Goal: Information Seeking & Learning: Check status

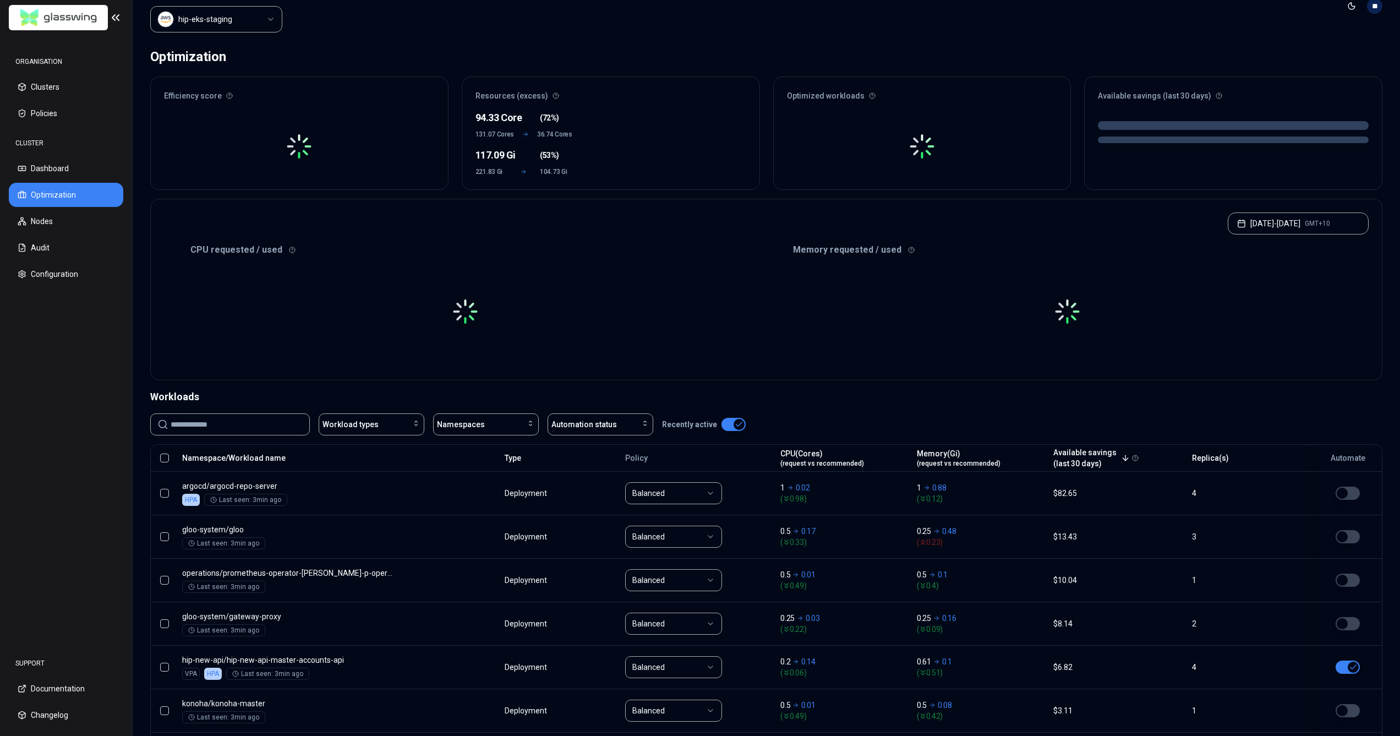
scroll to position [30, 0]
click at [48, 221] on button "Nodes" at bounding box center [66, 221] width 114 height 24
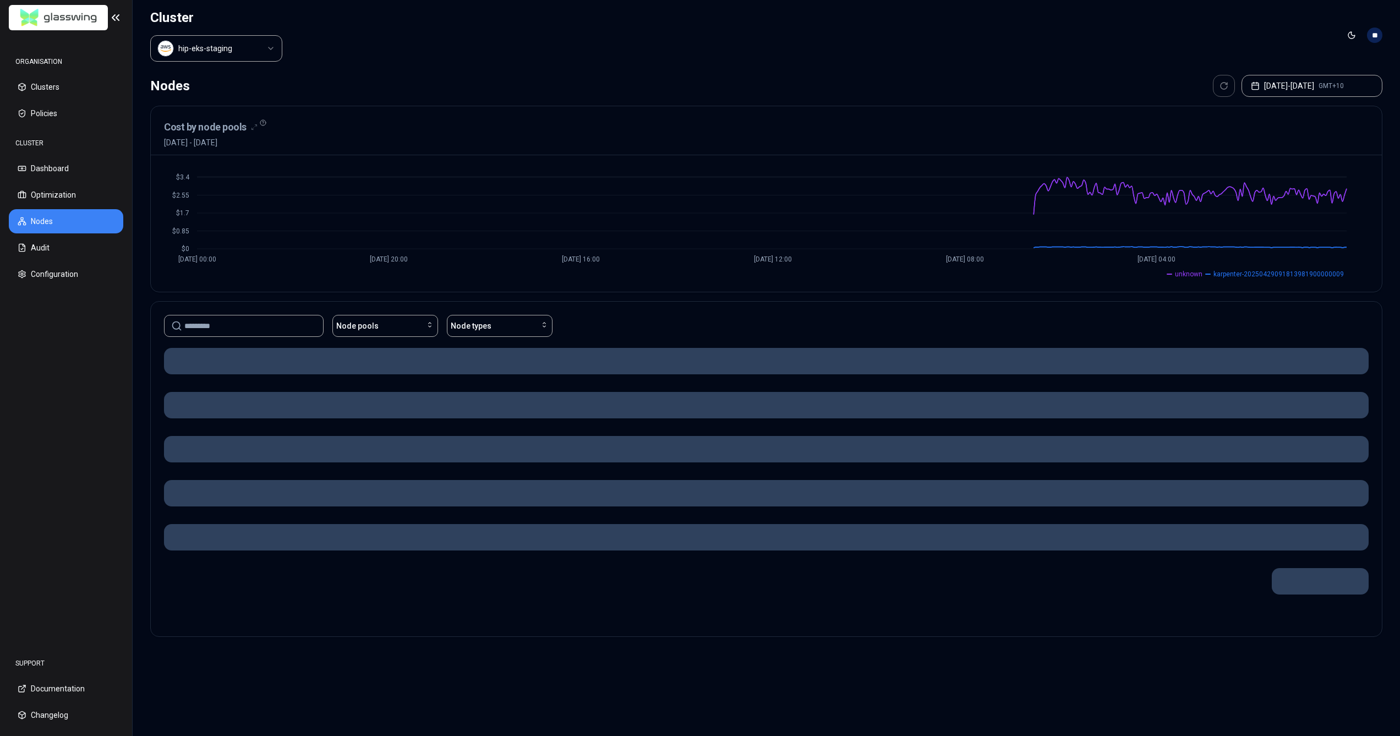
click at [254, 53] on html "ORGANISATION Clusters Policies CLUSTER Dashboard Optimization Nodes Audit Confi…" at bounding box center [700, 368] width 1400 height 736
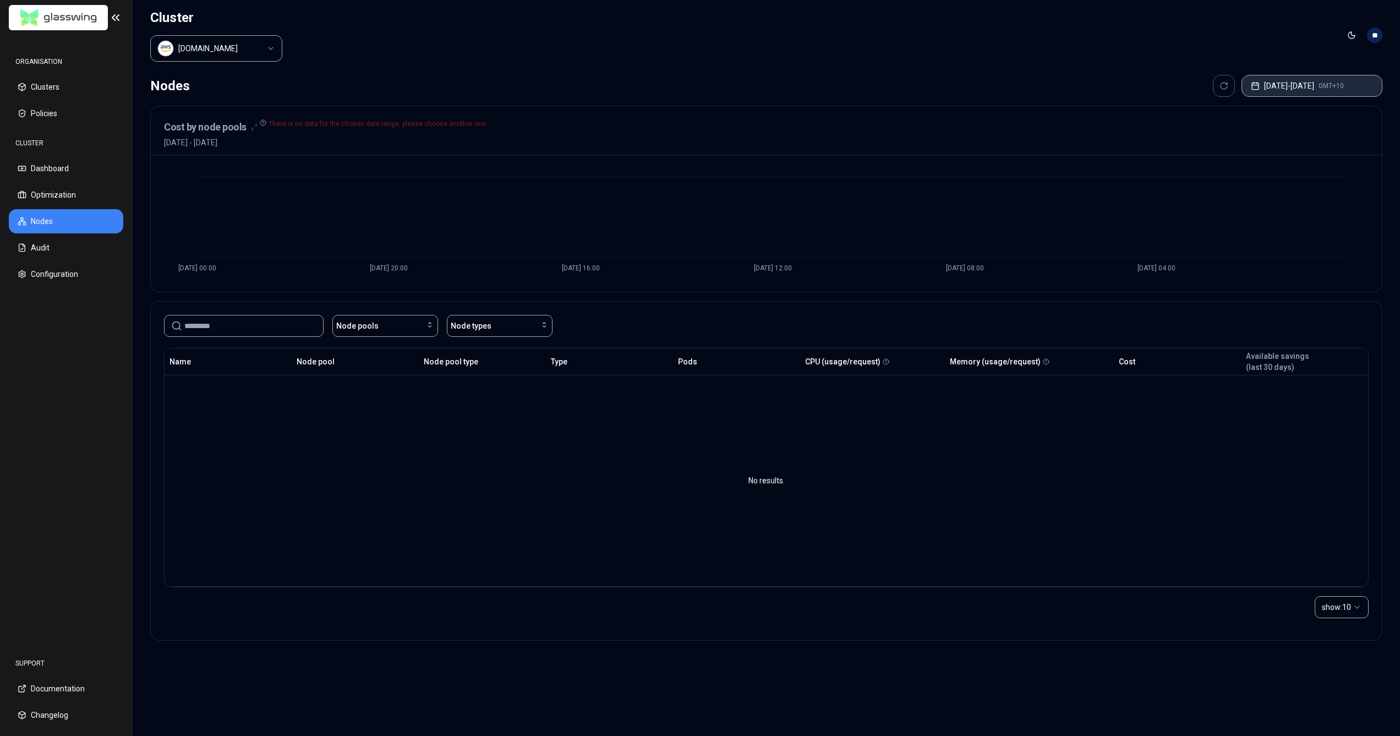
click at [1318, 85] on button "[DATE] - [DATE] GMT+10" at bounding box center [1312, 86] width 141 height 22
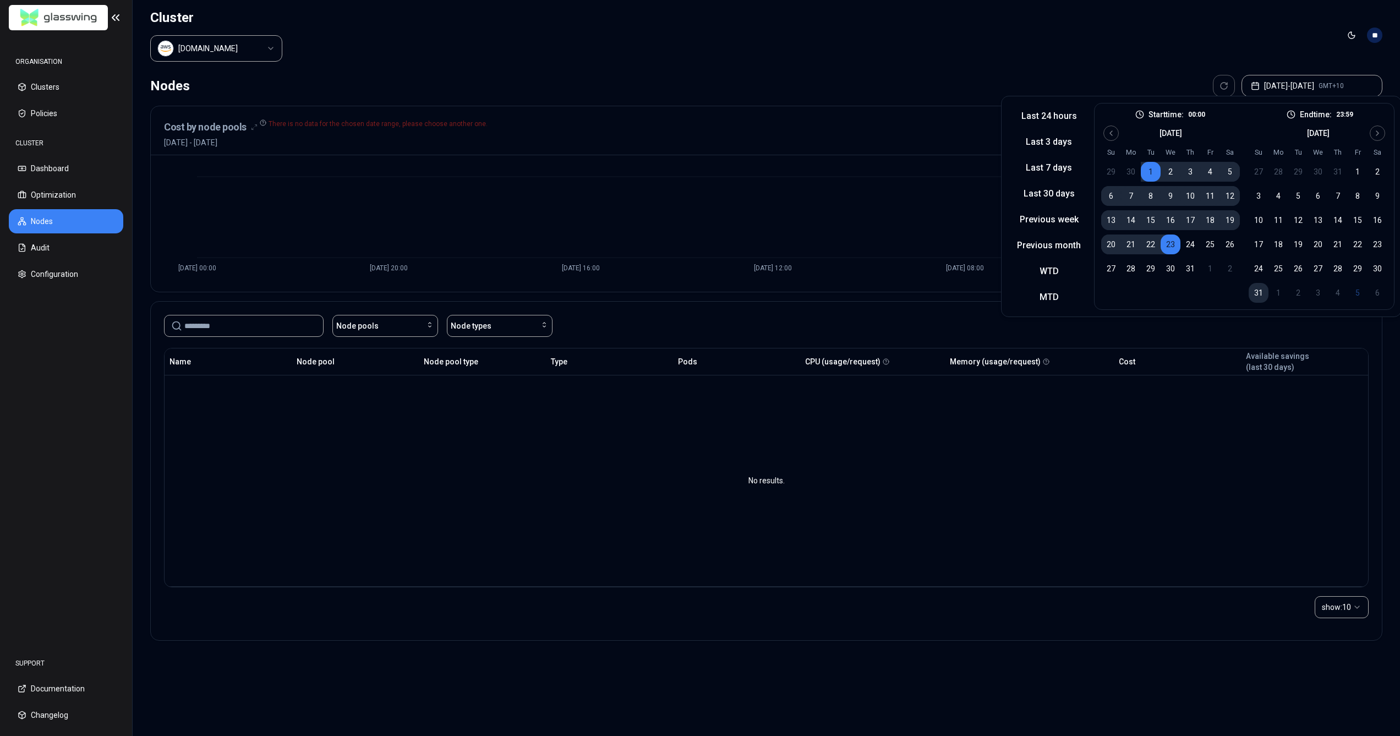
click at [1252, 289] on button "31" at bounding box center [1259, 293] width 20 height 20
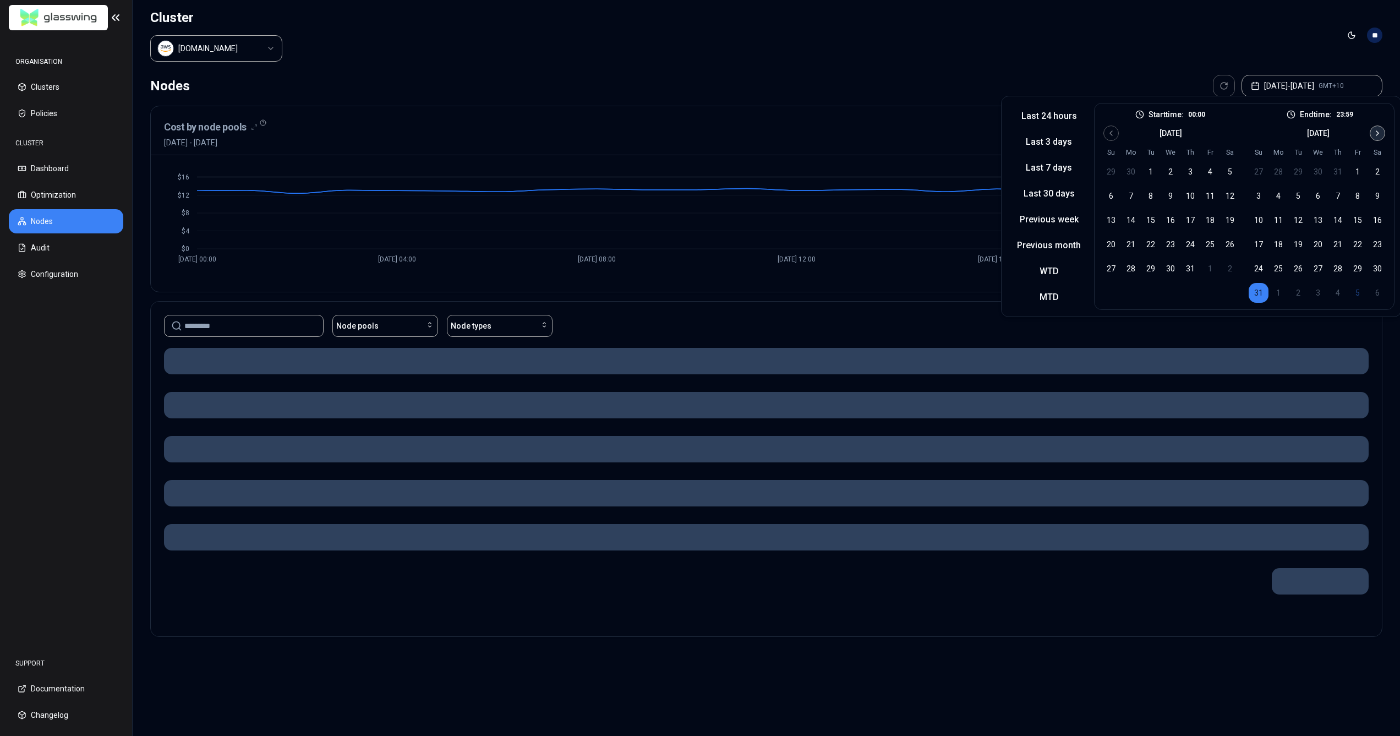
click at [1378, 135] on icon "Go to next month" at bounding box center [1377, 133] width 9 height 9
click at [1360, 174] on button "5" at bounding box center [1358, 172] width 20 height 20
click at [1208, 219] on button "15" at bounding box center [1211, 220] width 20 height 20
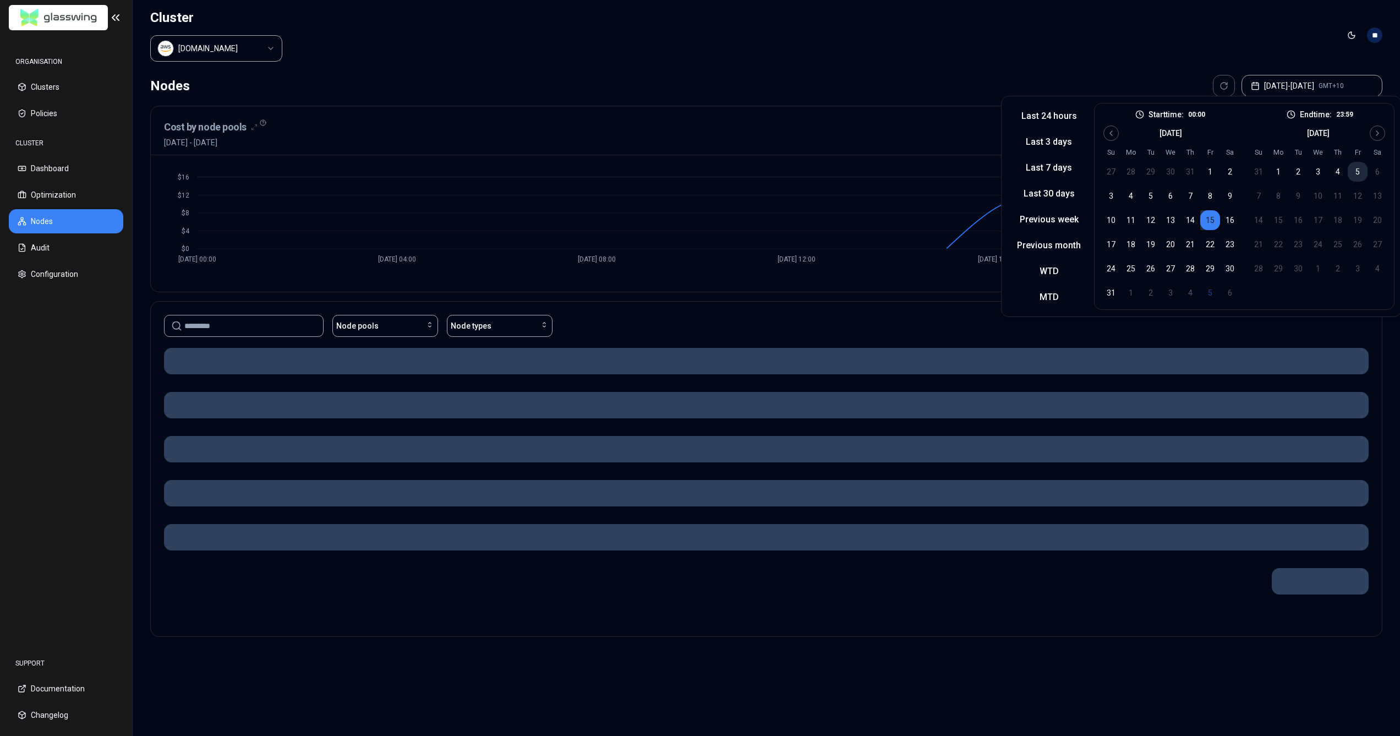
click at [1348, 170] on button "5" at bounding box center [1358, 172] width 20 height 20
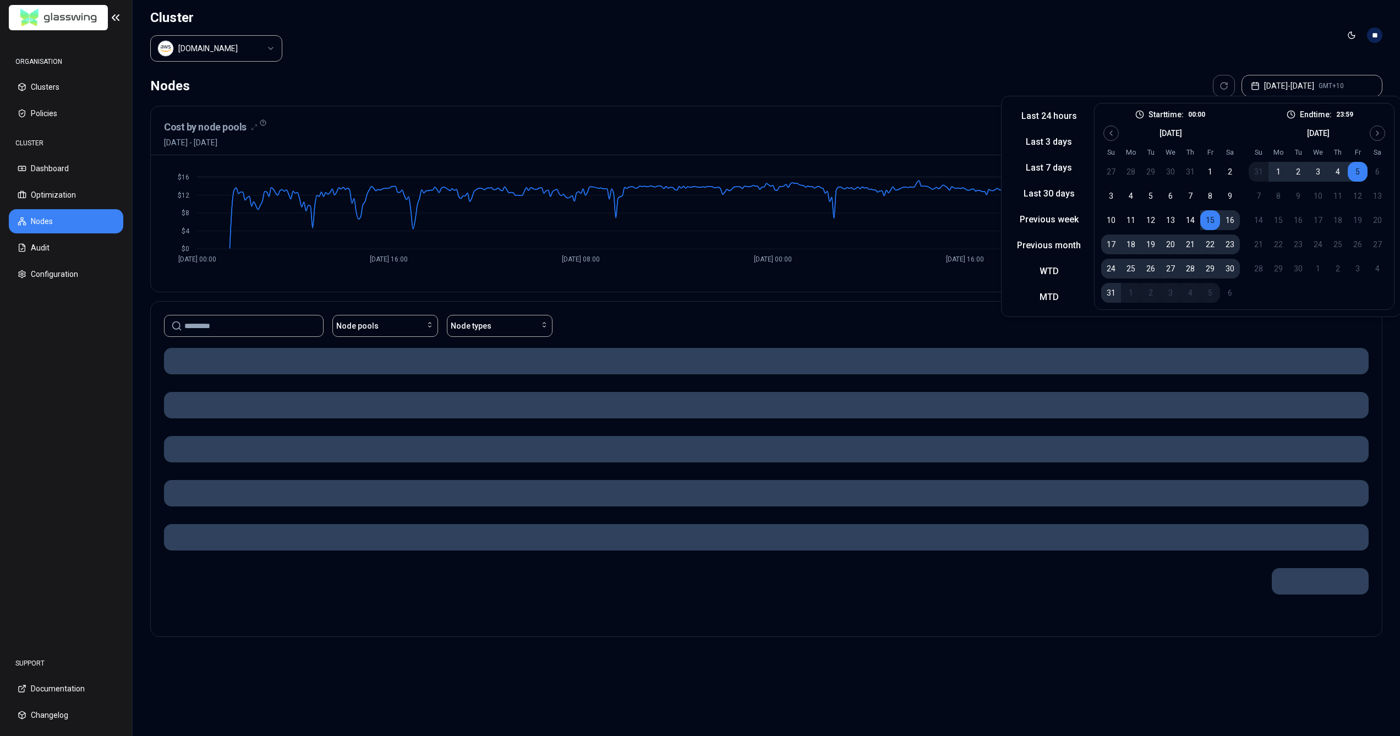
click at [990, 47] on header "Cluster [DOMAIN_NAME] Toggle theme **" at bounding box center [767, 35] width 1268 height 70
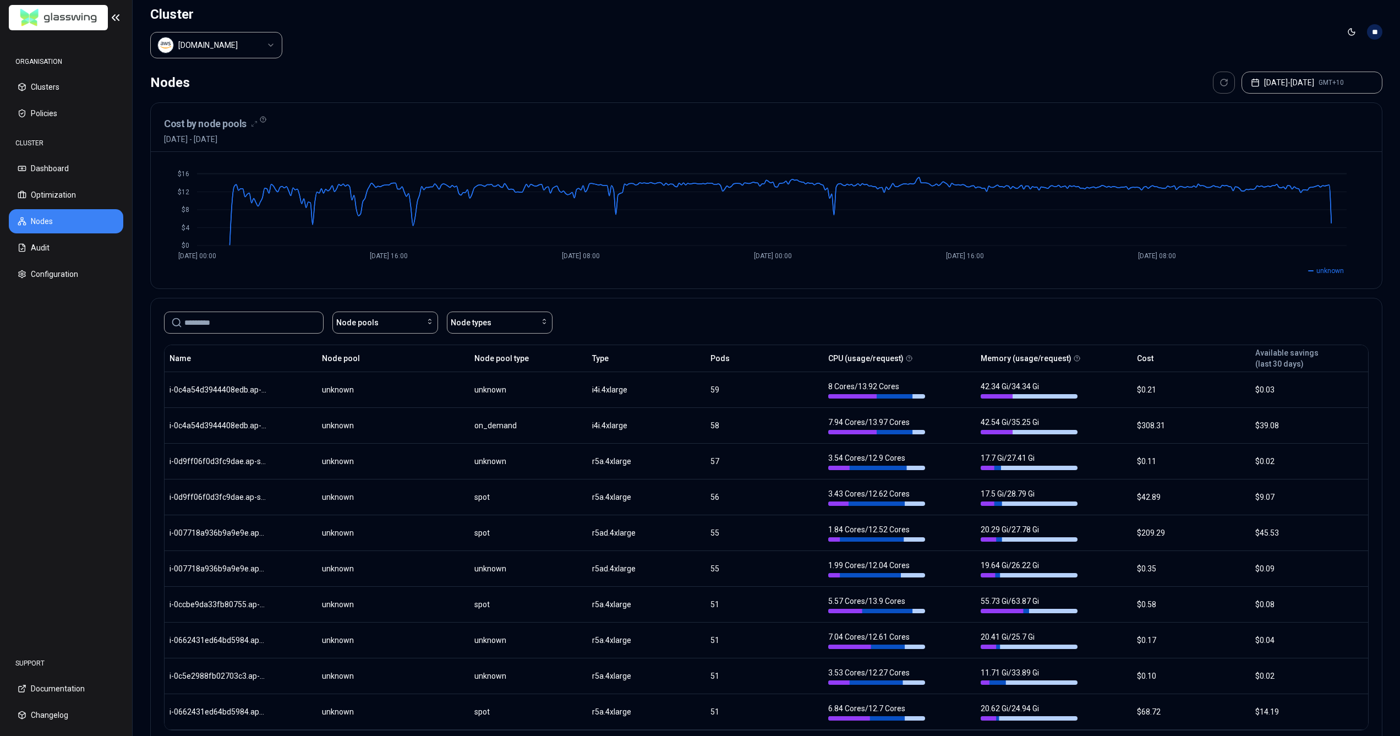
scroll to position [2, 0]
click at [78, 195] on button "Optimization" at bounding box center [66, 195] width 114 height 24
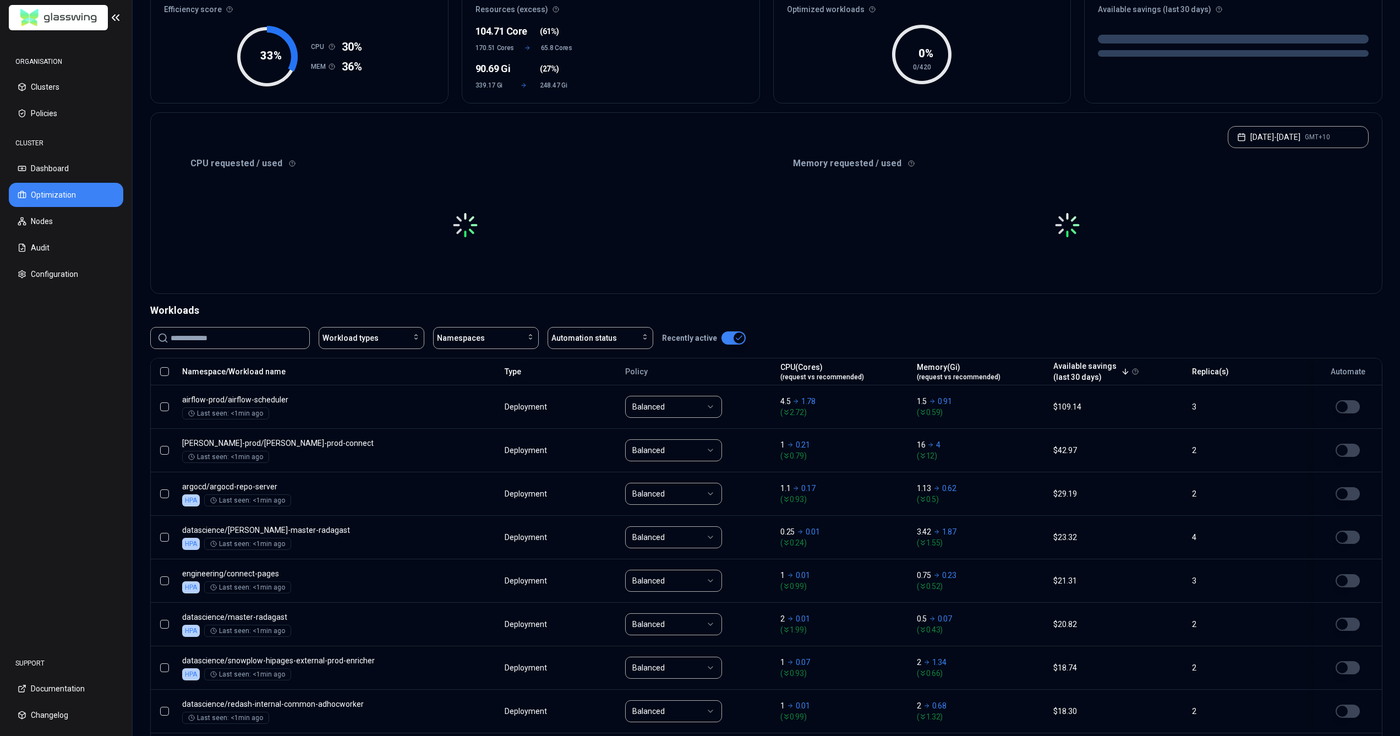
scroll to position [146, 0]
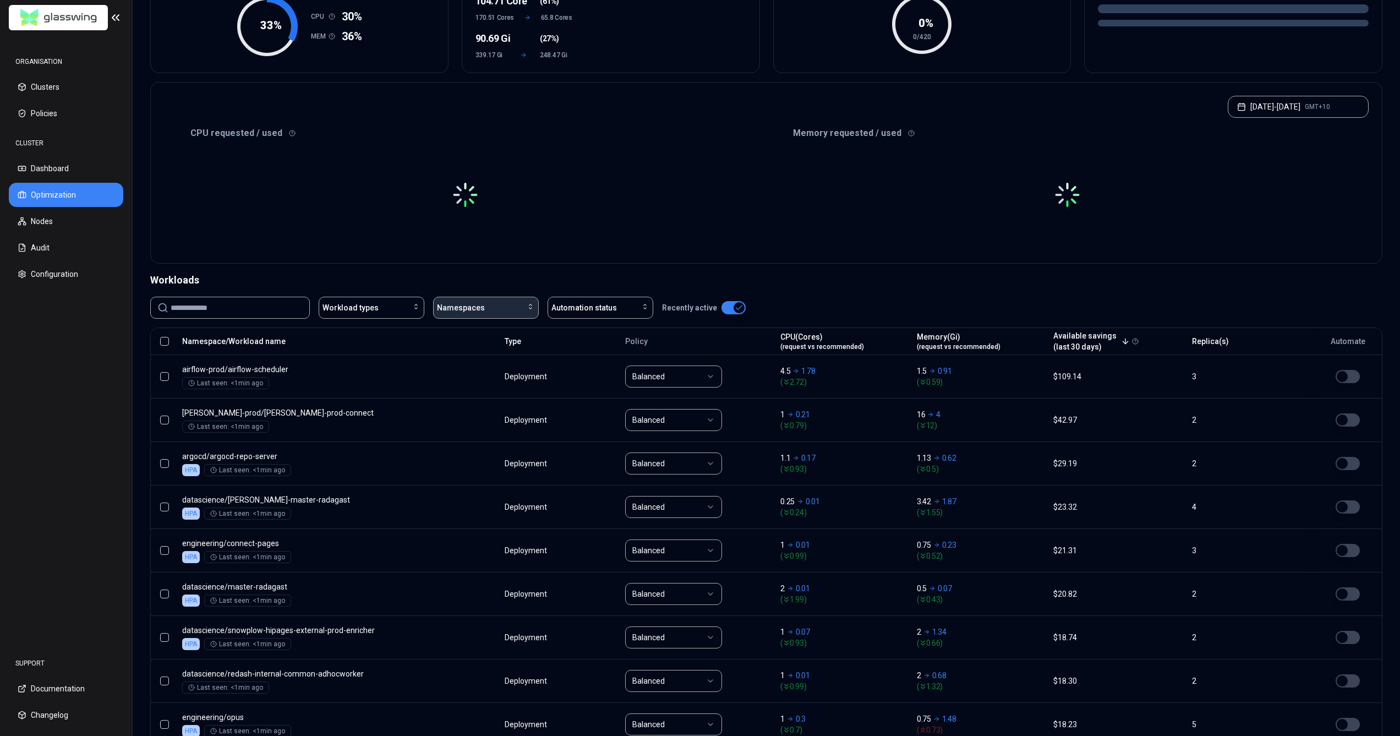
click at [515, 306] on div "Namespaces" at bounding box center [486, 307] width 98 height 11
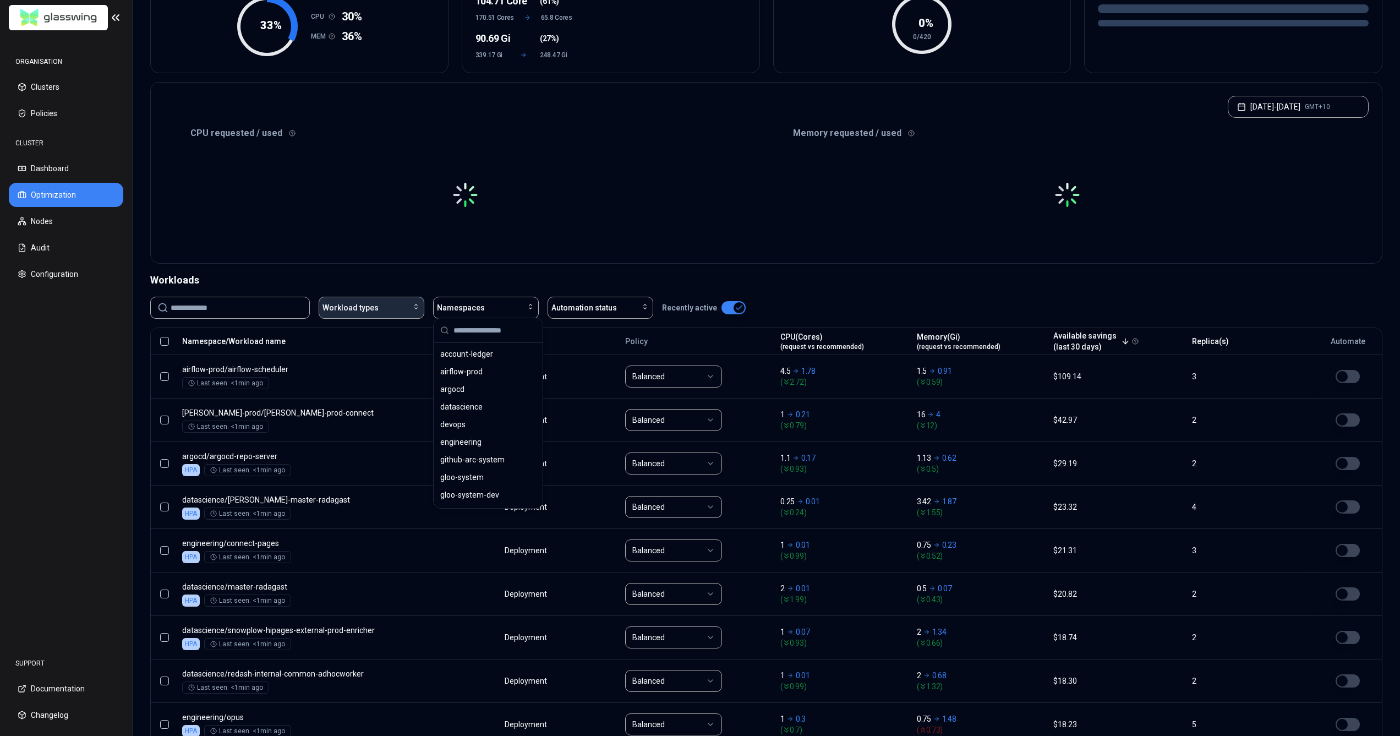
click at [401, 297] on button "Workload types" at bounding box center [372, 308] width 106 height 22
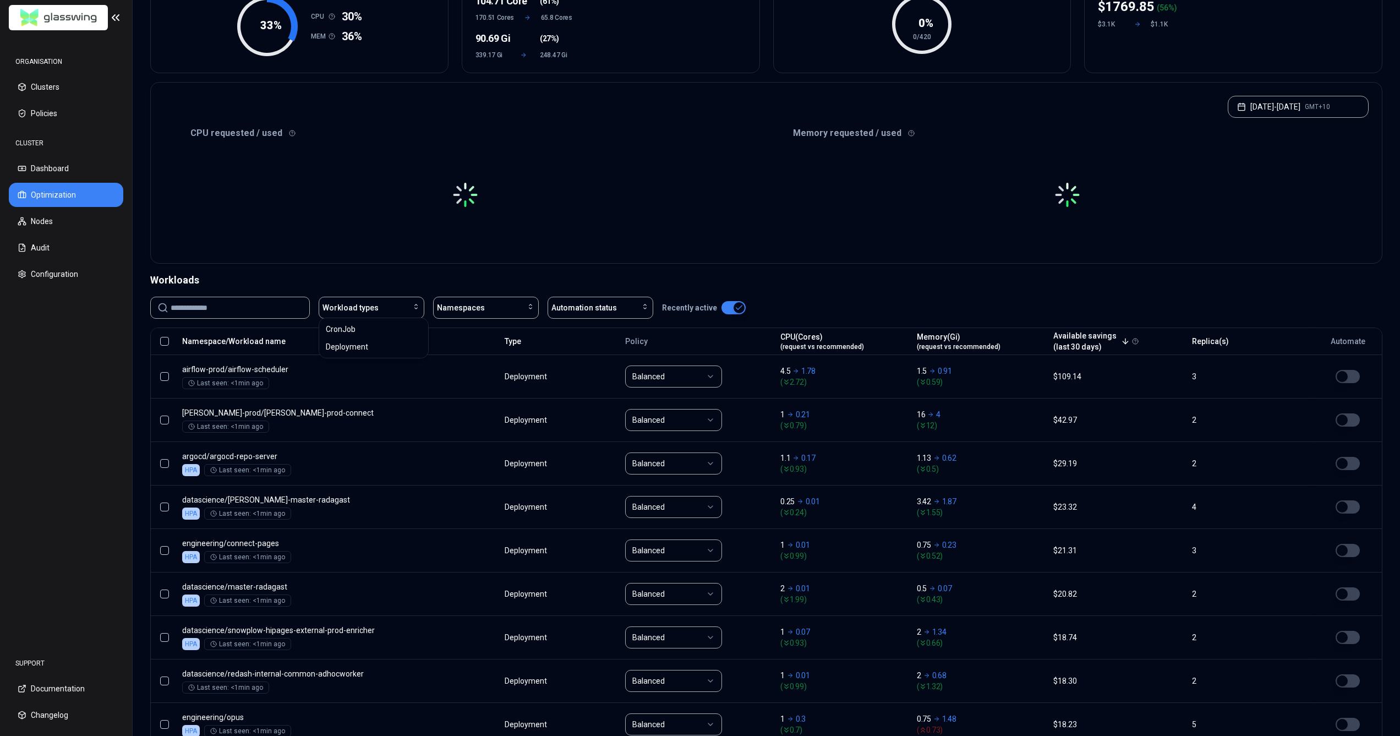
click at [266, 298] on input at bounding box center [237, 307] width 132 height 21
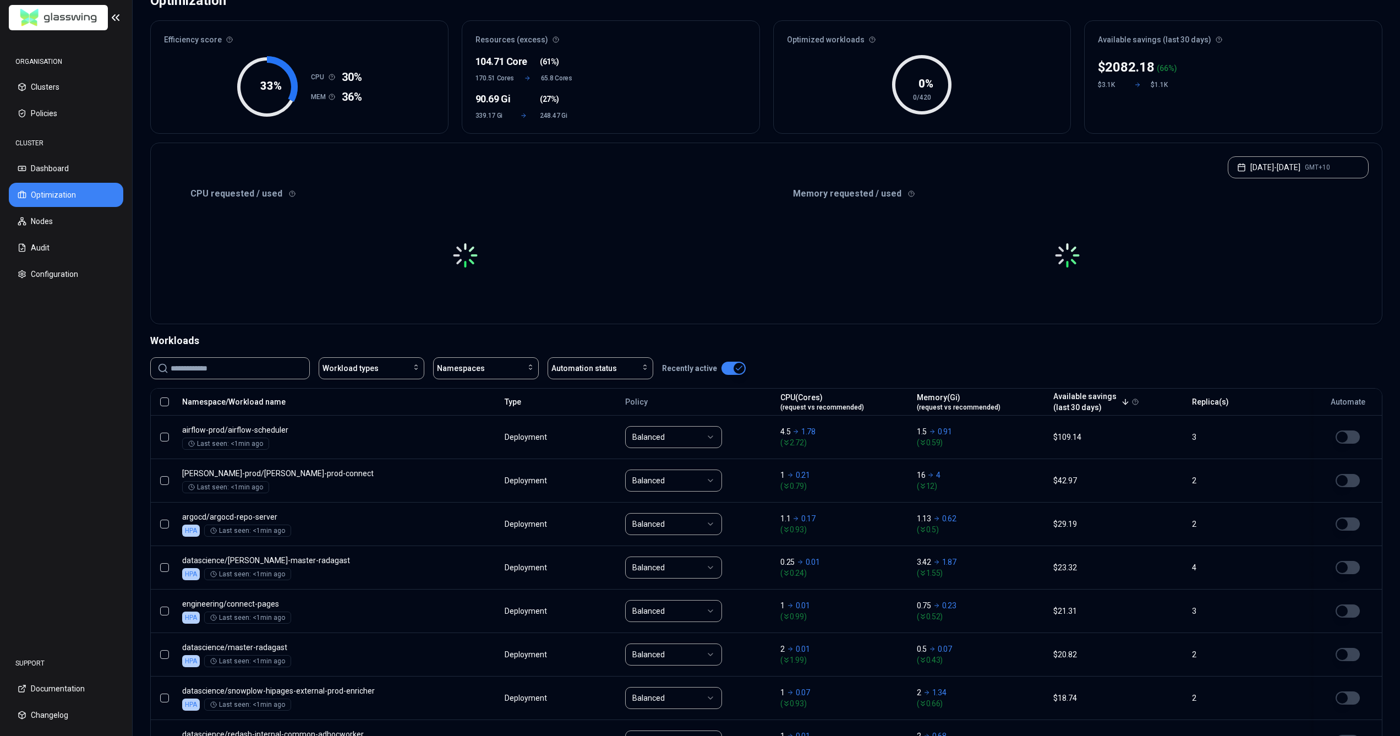
scroll to position [0, 0]
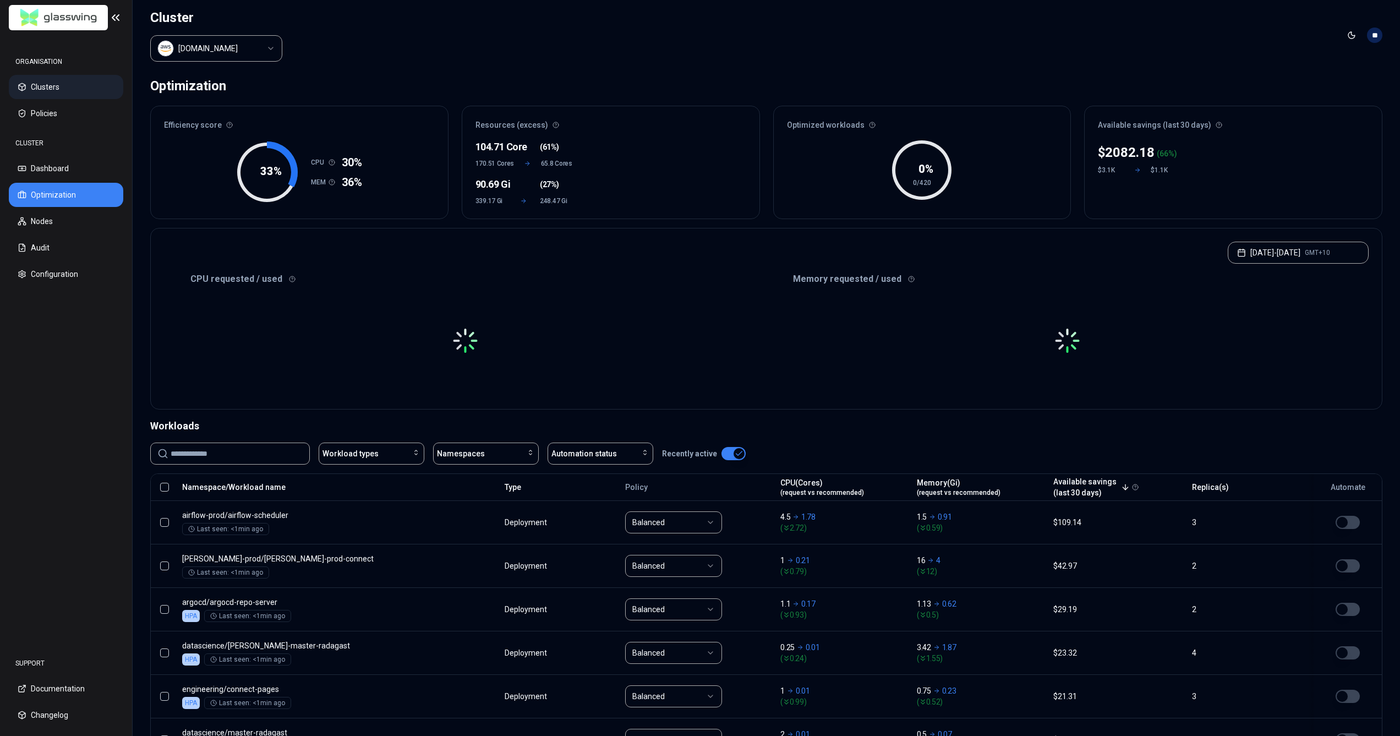
click at [64, 85] on button "Clusters" at bounding box center [66, 87] width 114 height 24
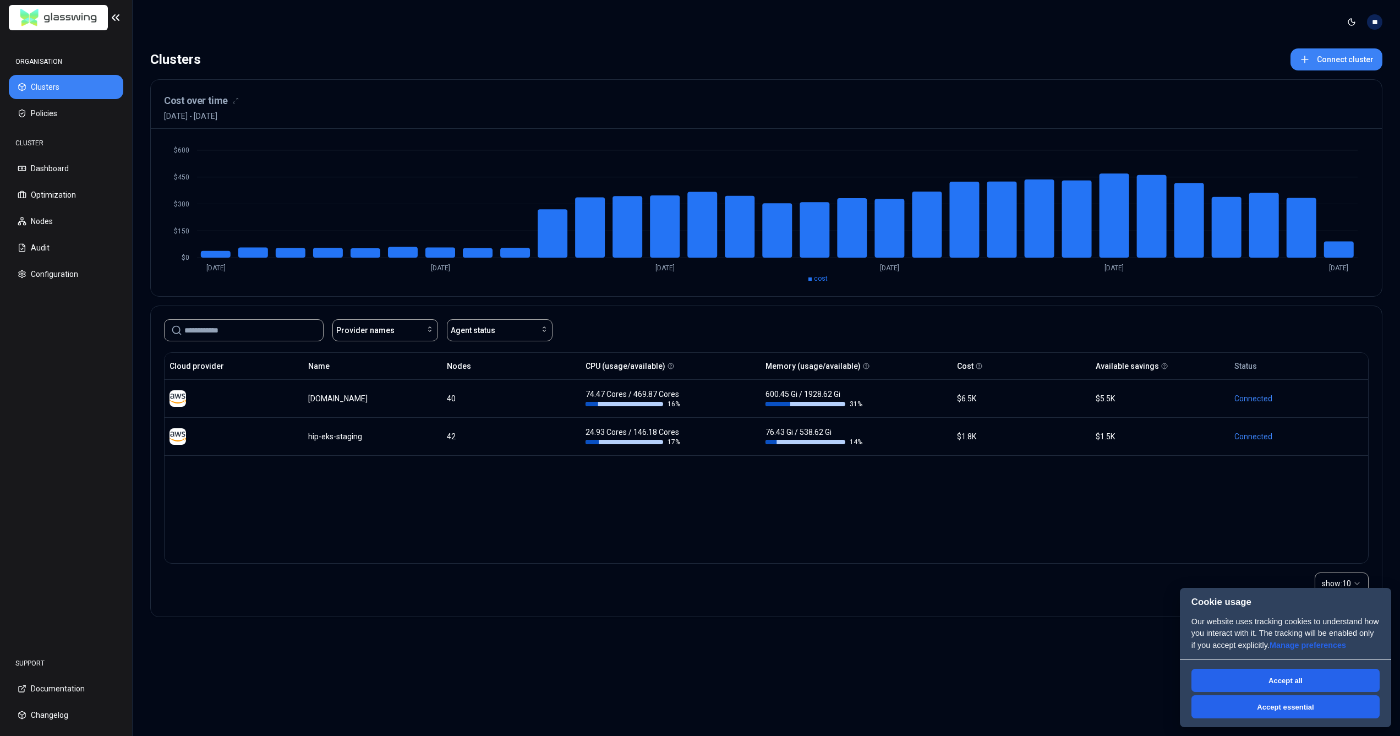
click at [51, 142] on div "CLUSTER" at bounding box center [66, 143] width 114 height 22
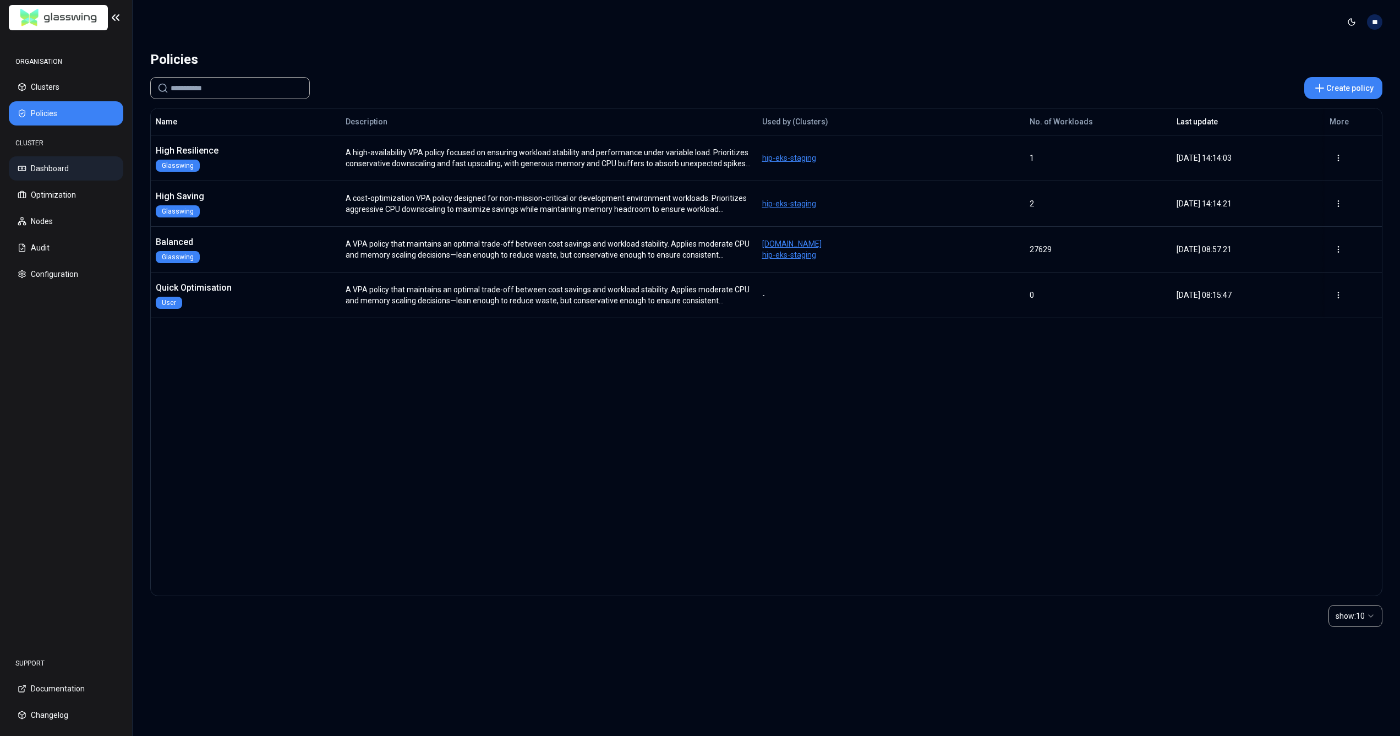
click at [75, 176] on button "Dashboard" at bounding box center [66, 168] width 114 height 24
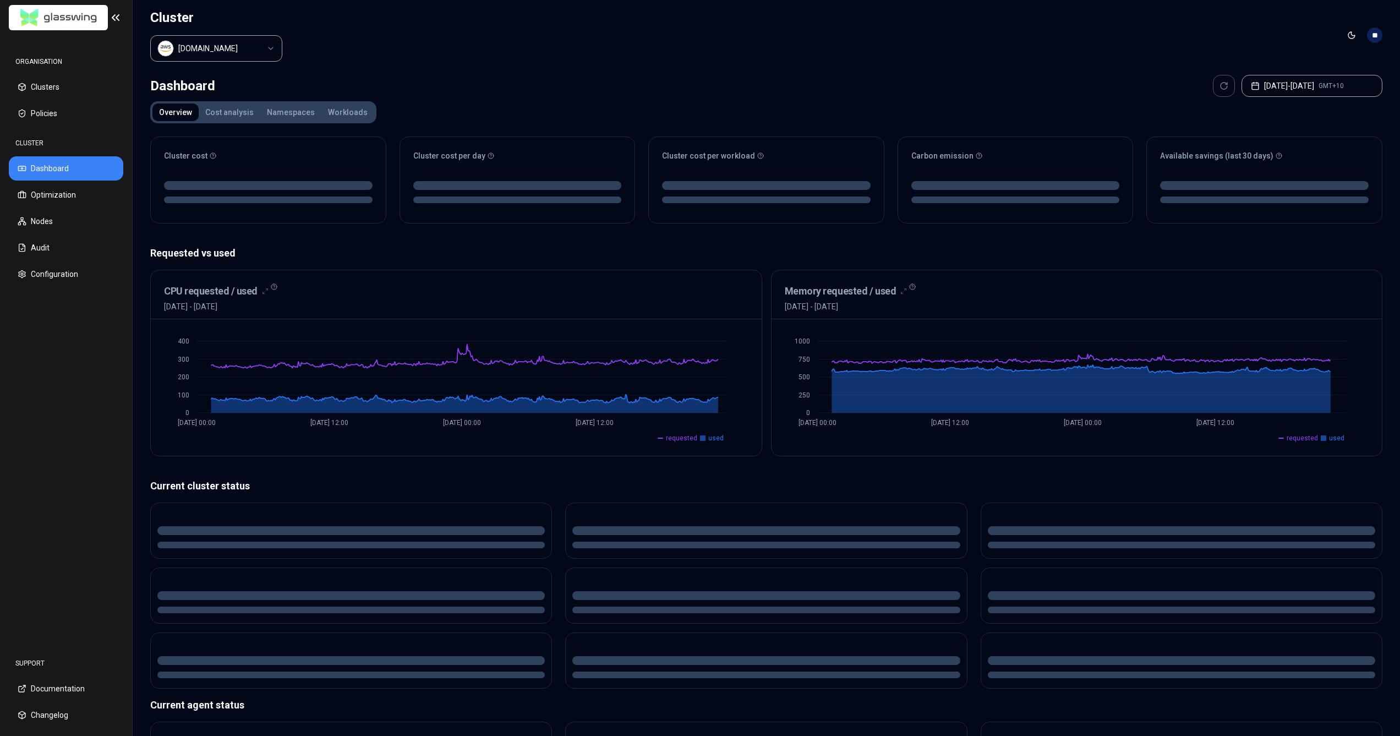
click at [286, 110] on button "Namespaces" at bounding box center [290, 112] width 61 height 18
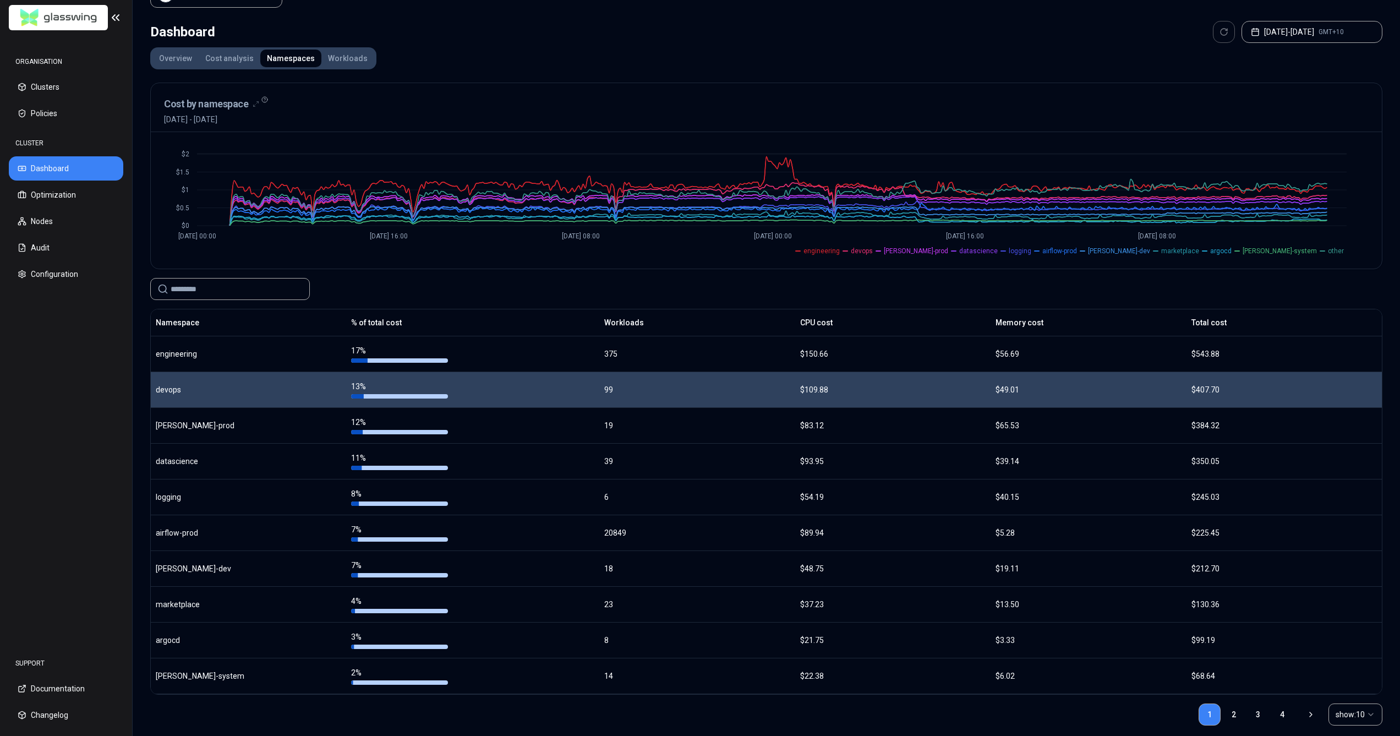
scroll to position [66, 0]
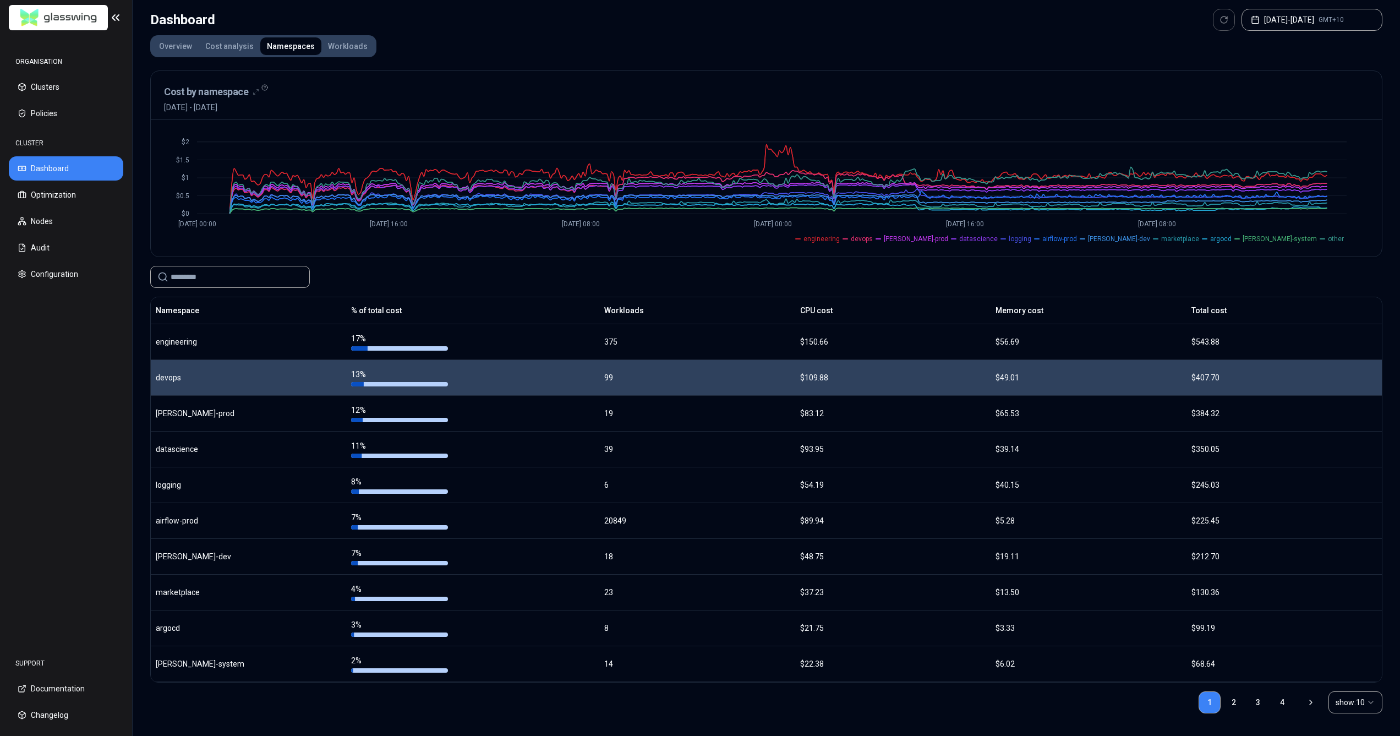
click at [1145, 368] on td "$49.01" at bounding box center [1088, 377] width 195 height 36
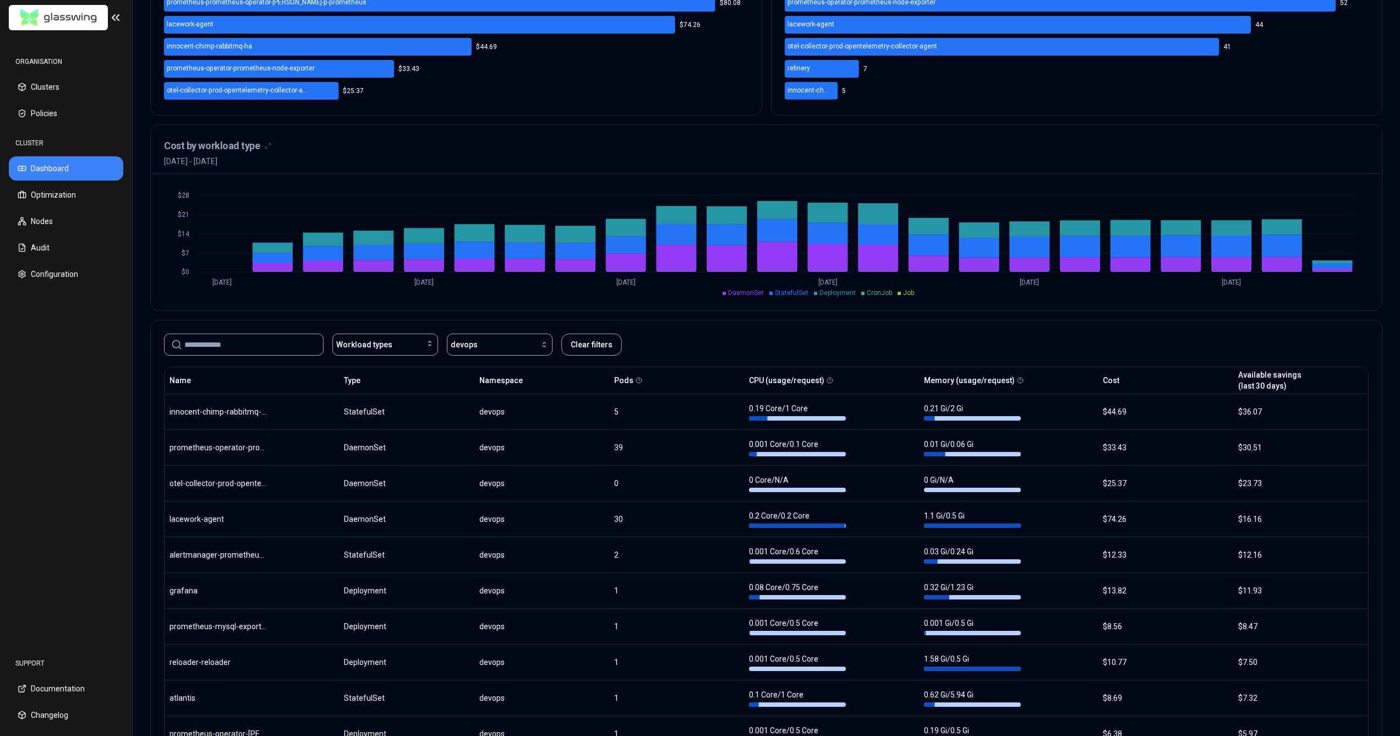
scroll to position [378, 0]
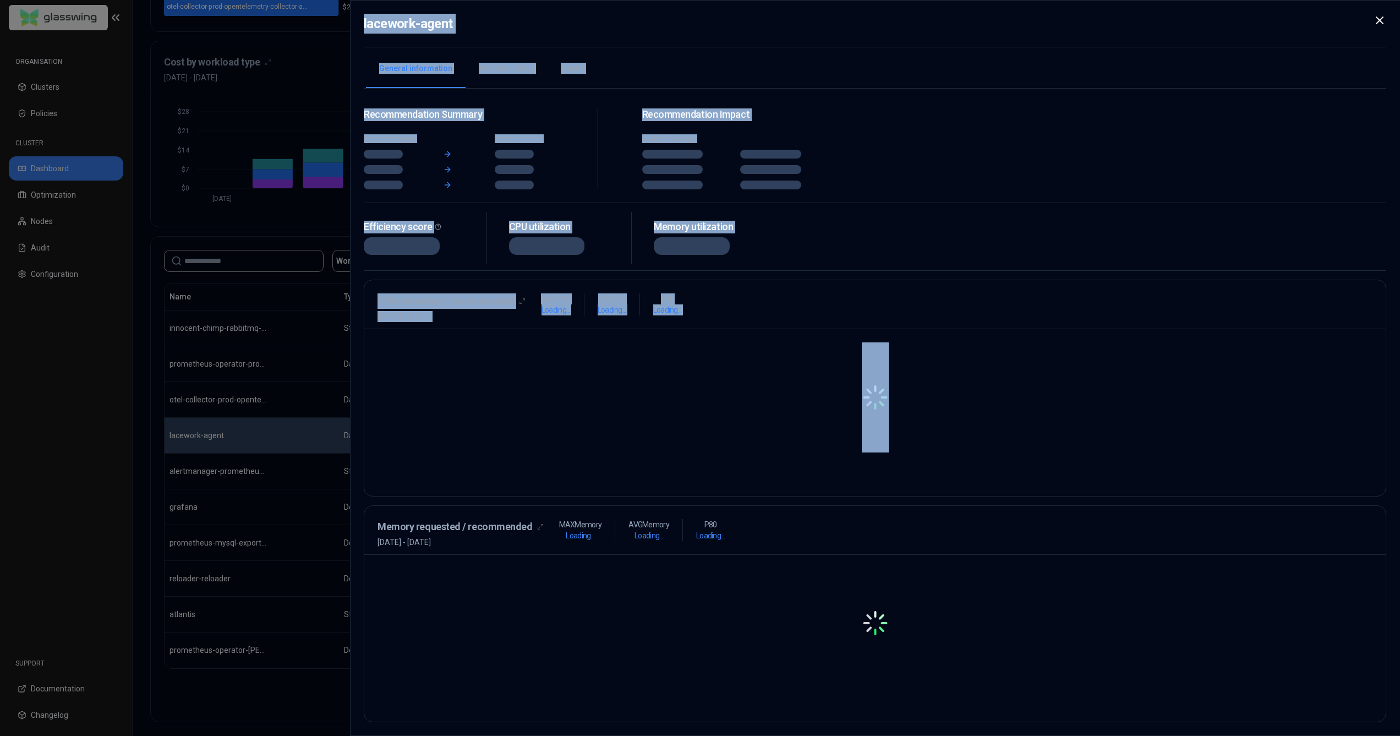
drag, startPoint x: 1135, startPoint y: 431, endPoint x: 1182, endPoint y: 438, distance: 48.4
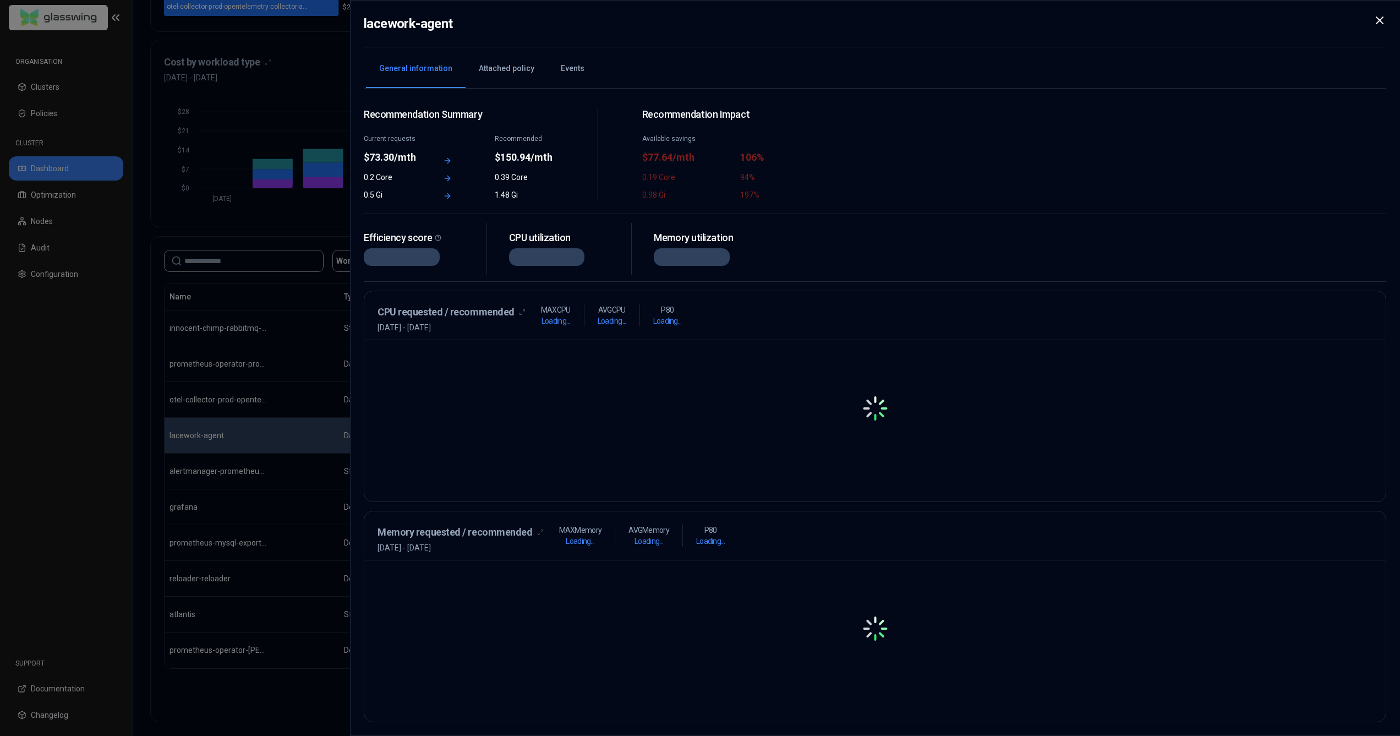
click at [354, 389] on div "lacework-agent General information Attached policy Events Recommendation Summar…" at bounding box center [875, 368] width 1050 height 736
click at [303, 395] on div at bounding box center [700, 368] width 1400 height 736
